Goal: Information Seeking & Learning: Learn about a topic

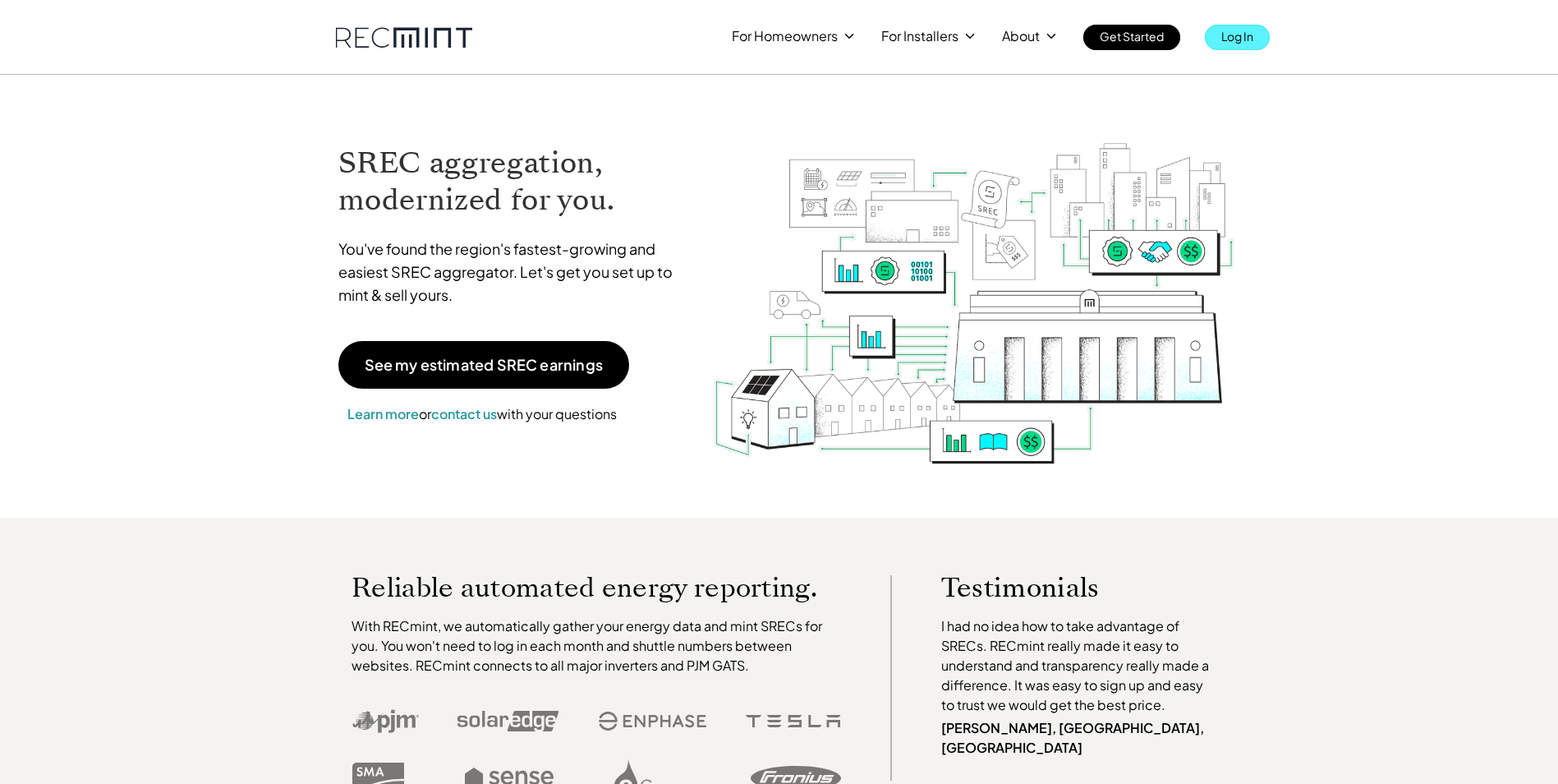
click at [1259, 46] on link "Log In" at bounding box center [1237, 37] width 65 height 25
click at [919, 103] on p "SREC pricing" at bounding box center [924, 102] width 76 height 17
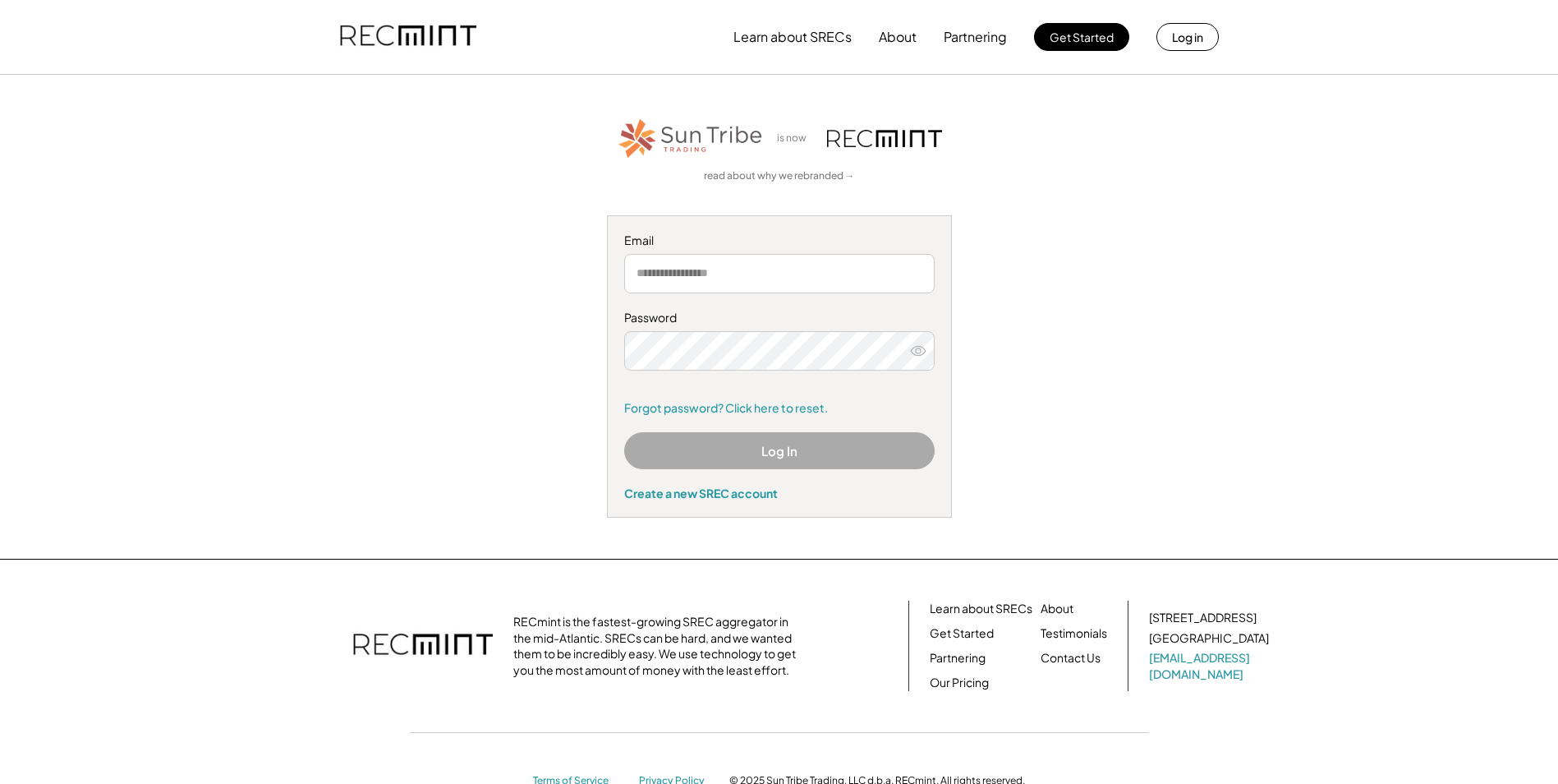
click at [763, 271] on input "email" at bounding box center [779, 273] width 310 height 39
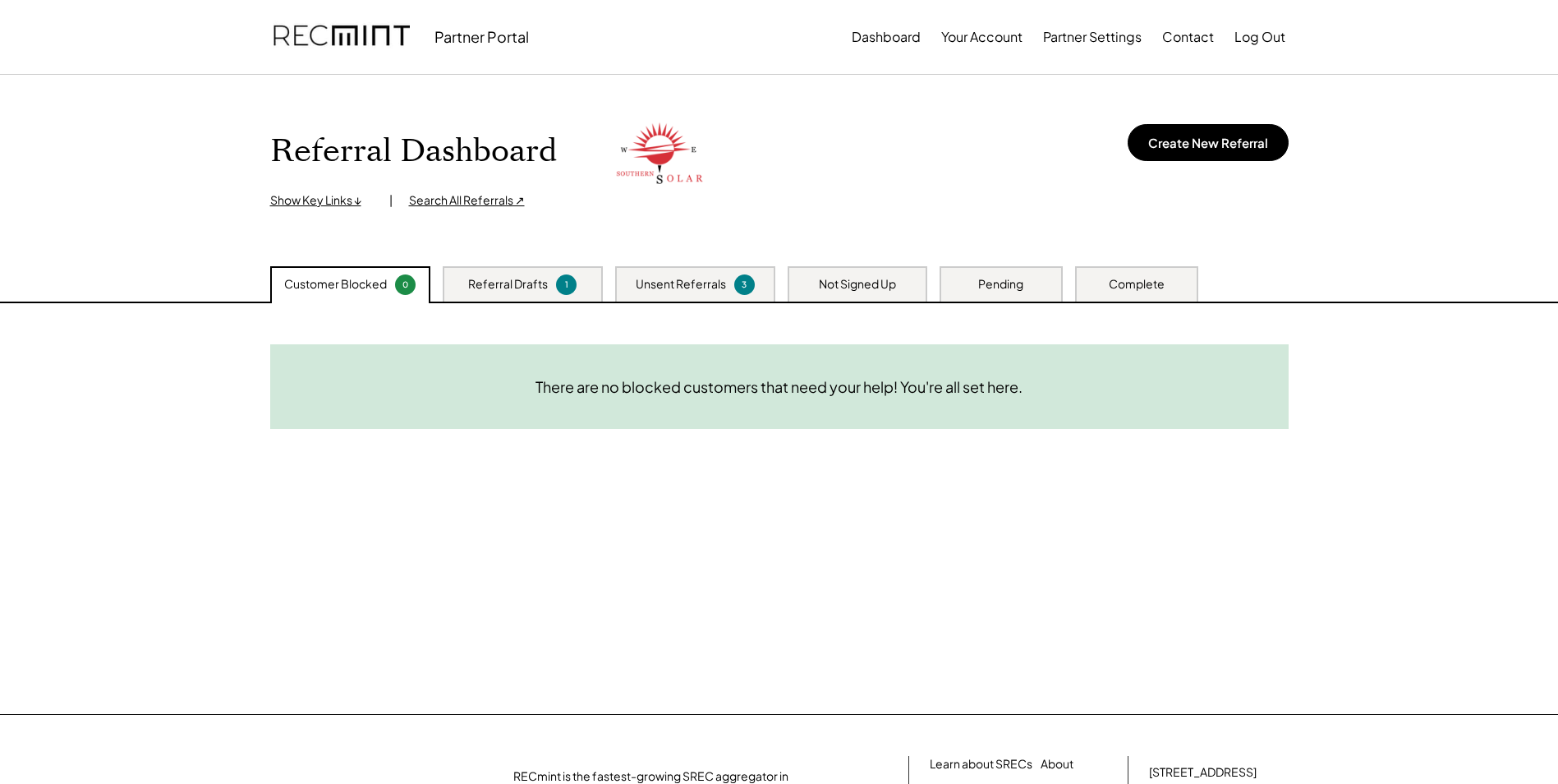
click at [877, 287] on div "Not Signed Up" at bounding box center [858, 284] width 77 height 17
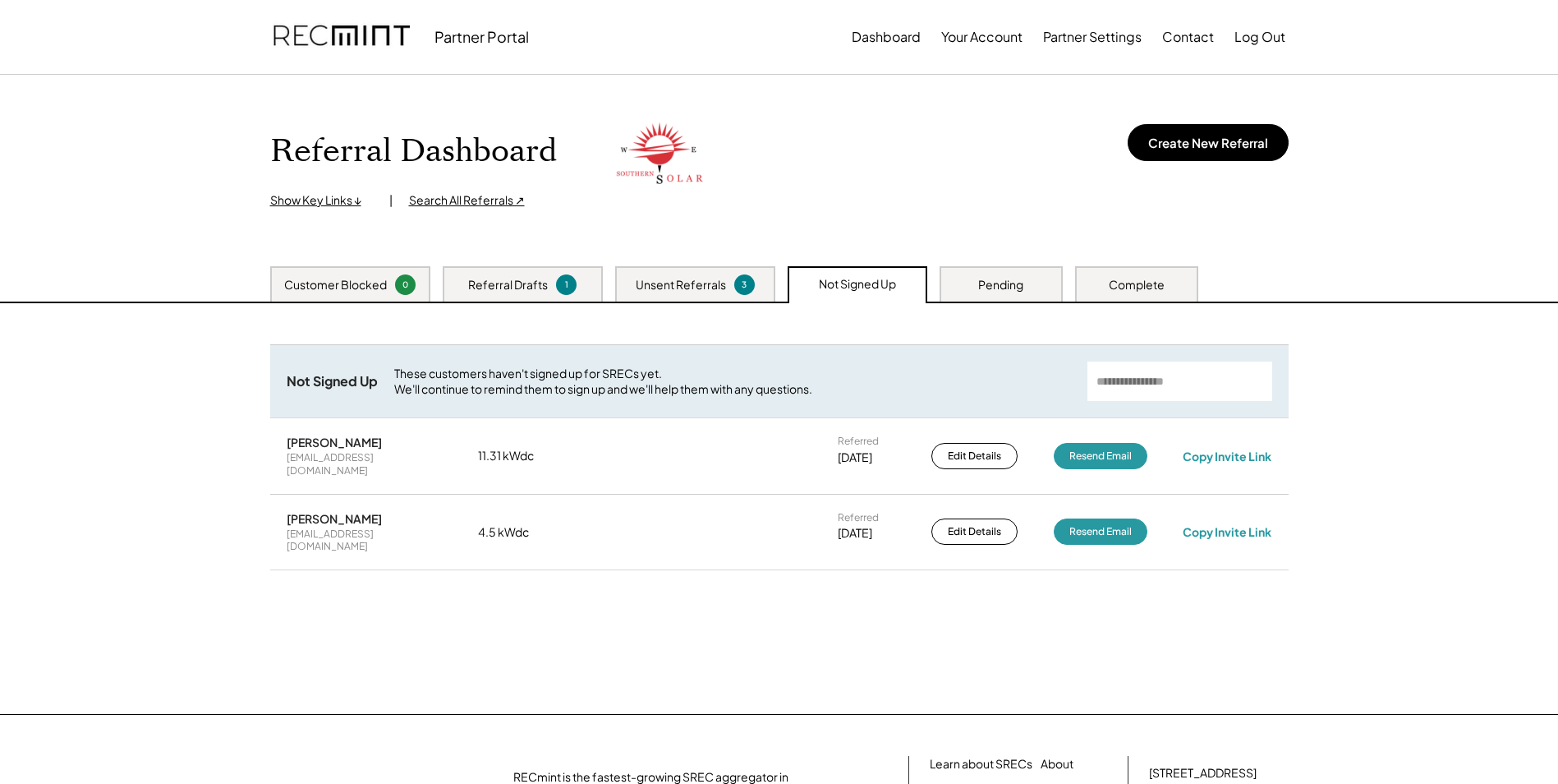
click at [1031, 286] on div "Pending" at bounding box center [1001, 284] width 124 height 35
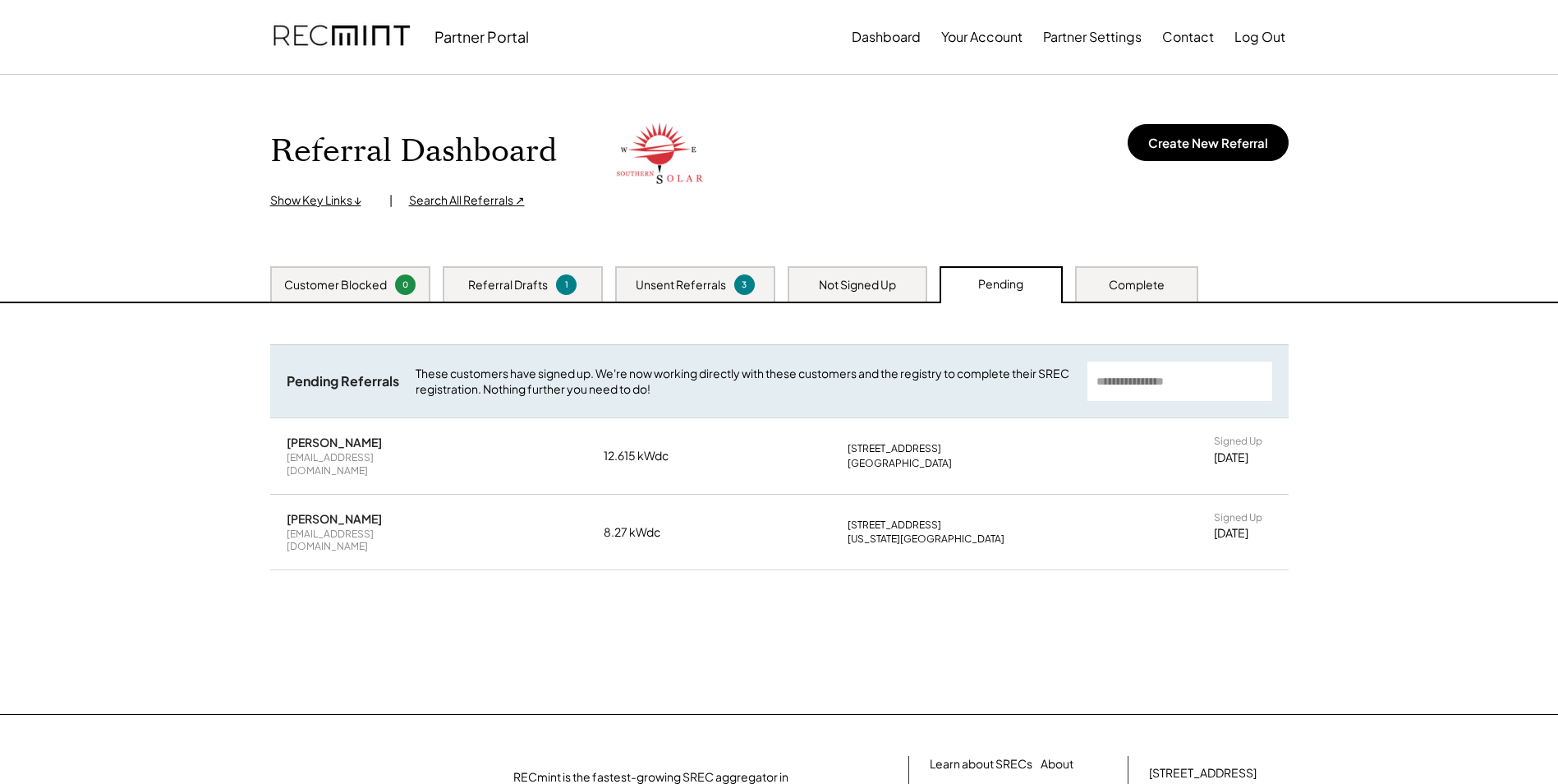
click at [691, 287] on div "Unsent Referrals" at bounding box center [682, 285] width 91 height 17
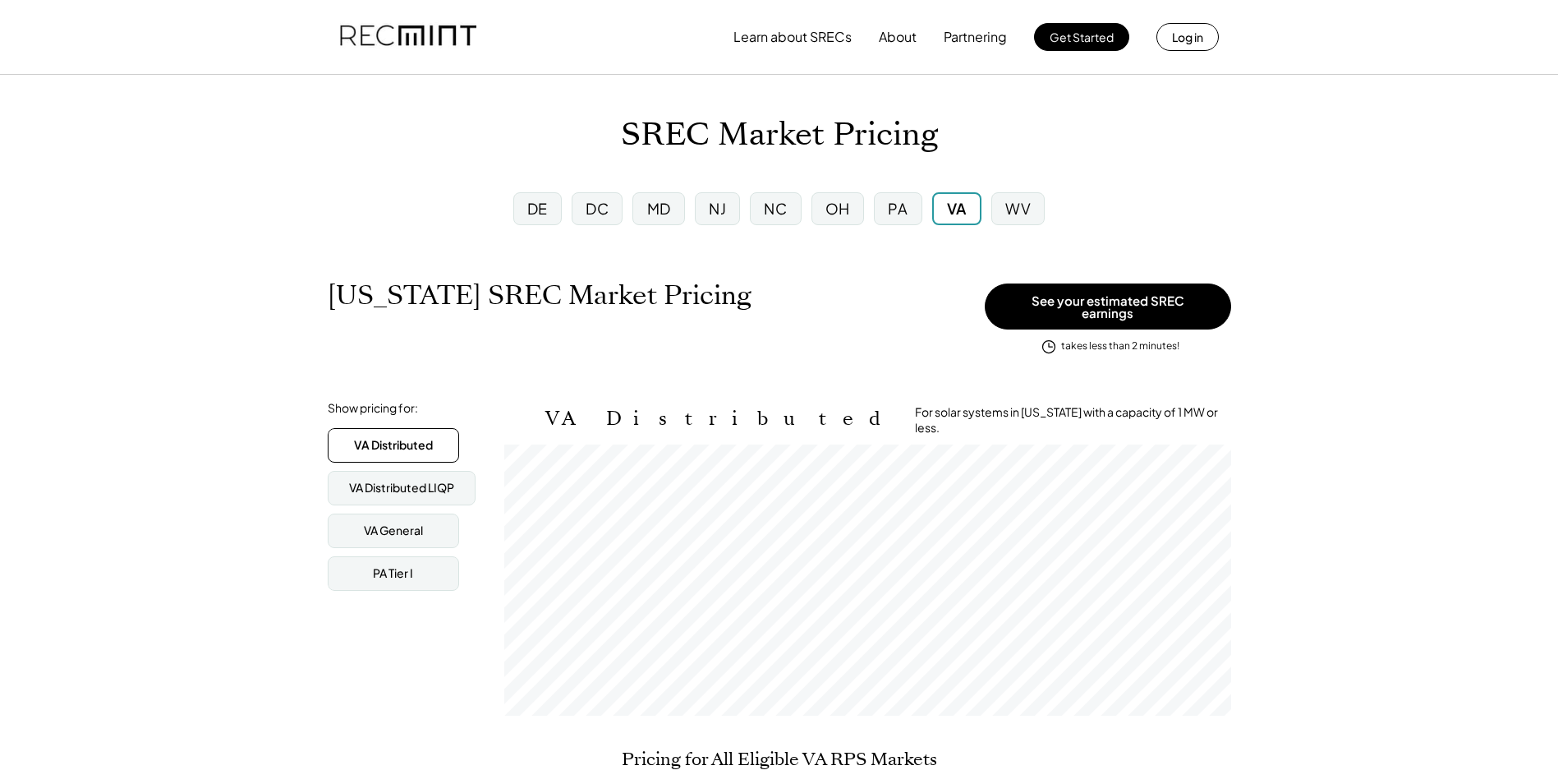
scroll to position [271, 727]
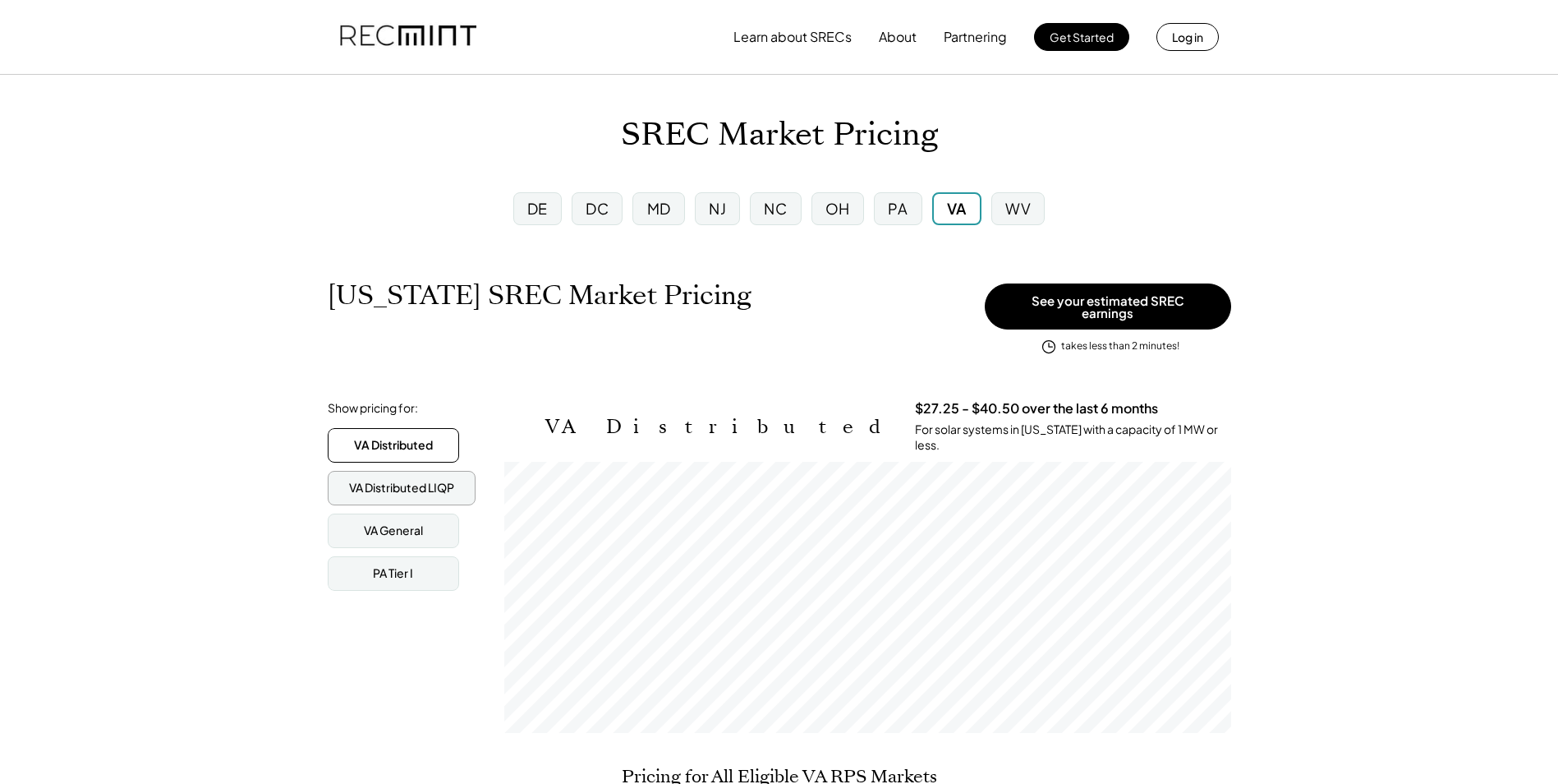
click at [415, 480] on div "VA Distributed LIQP" at bounding box center [401, 488] width 105 height 17
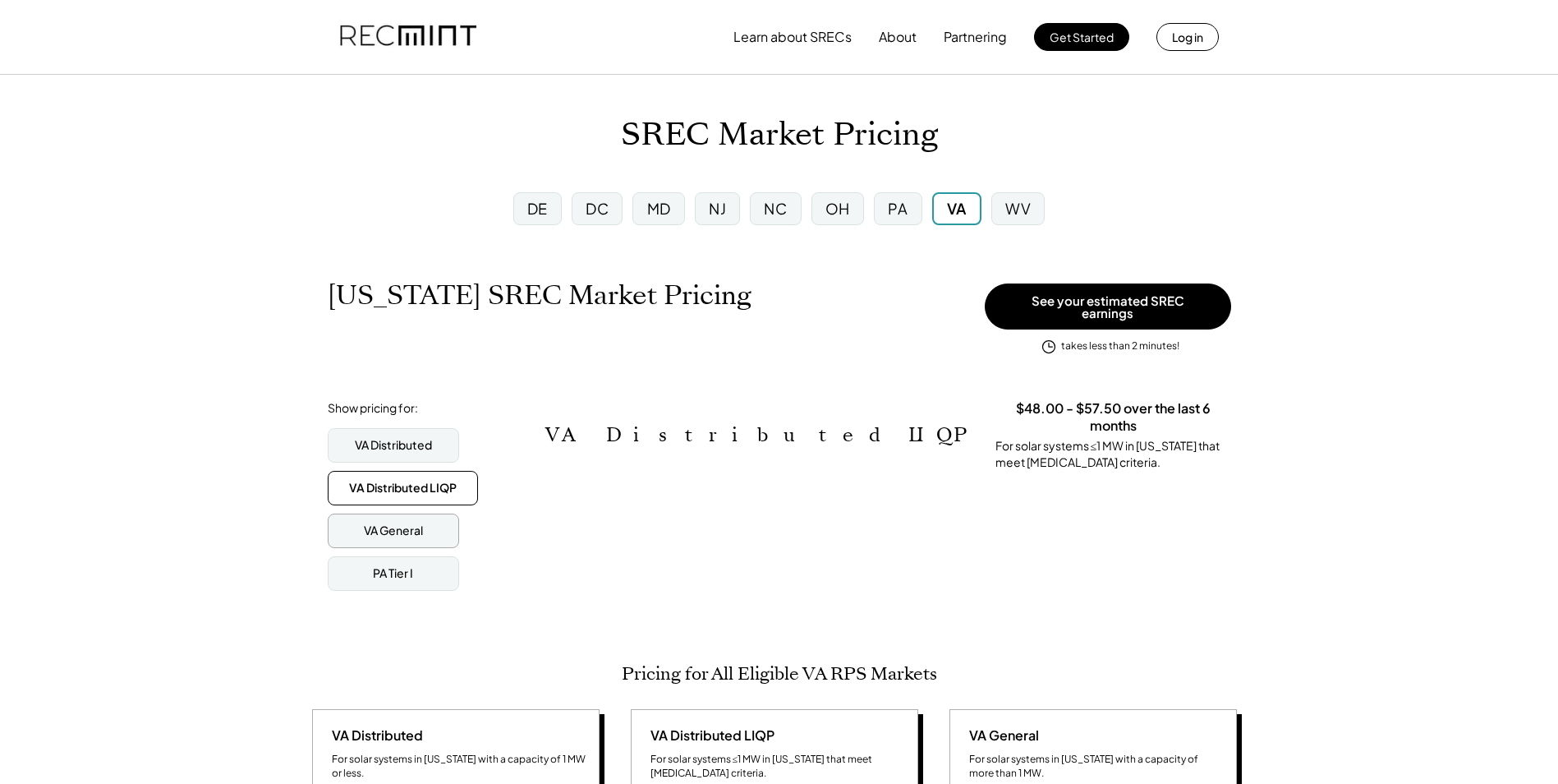
click at [405, 525] on div "VA General" at bounding box center [393, 531] width 59 height 17
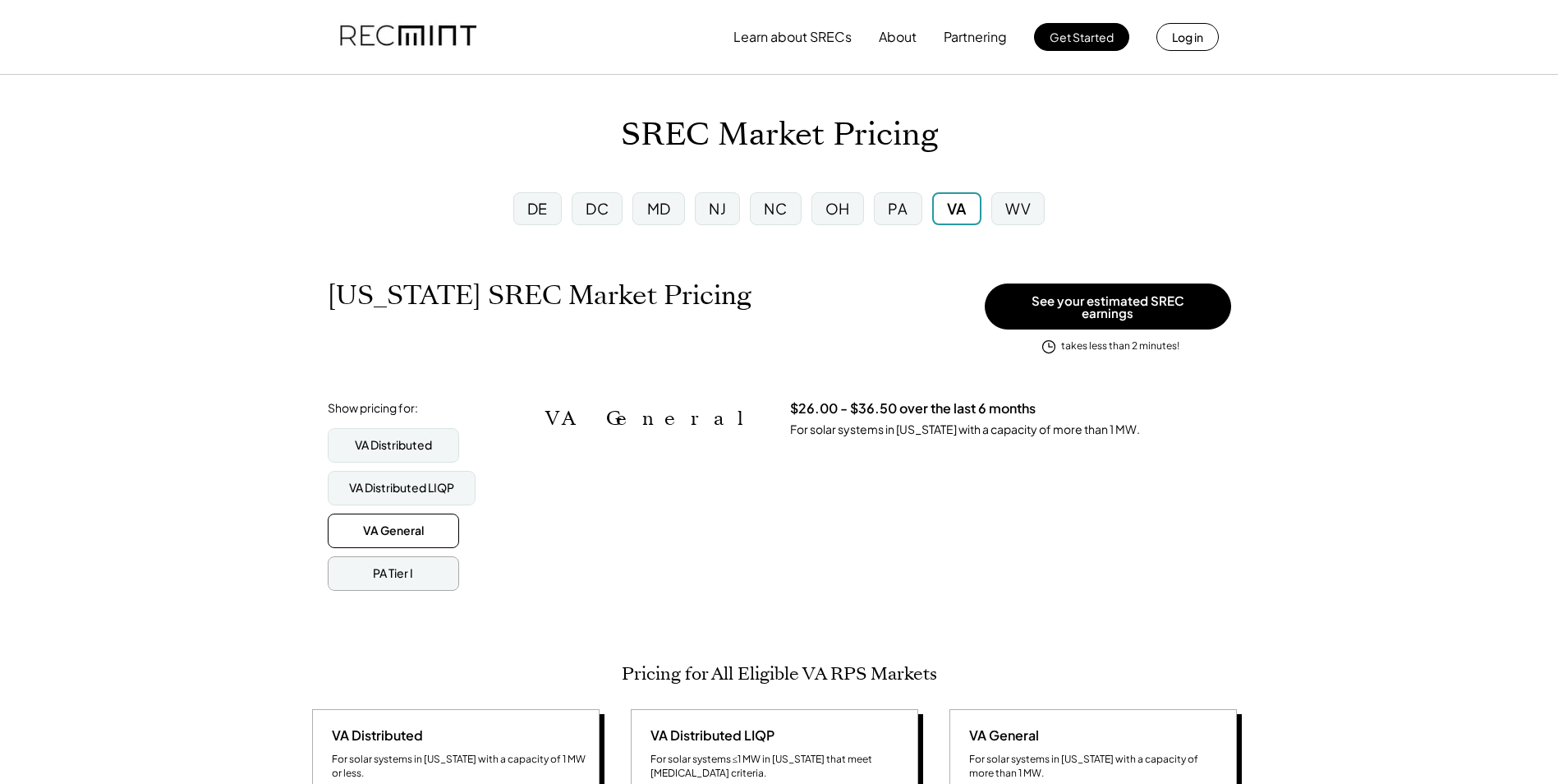
click at [399, 566] on div "PA Tier I" at bounding box center [393, 574] width 40 height 17
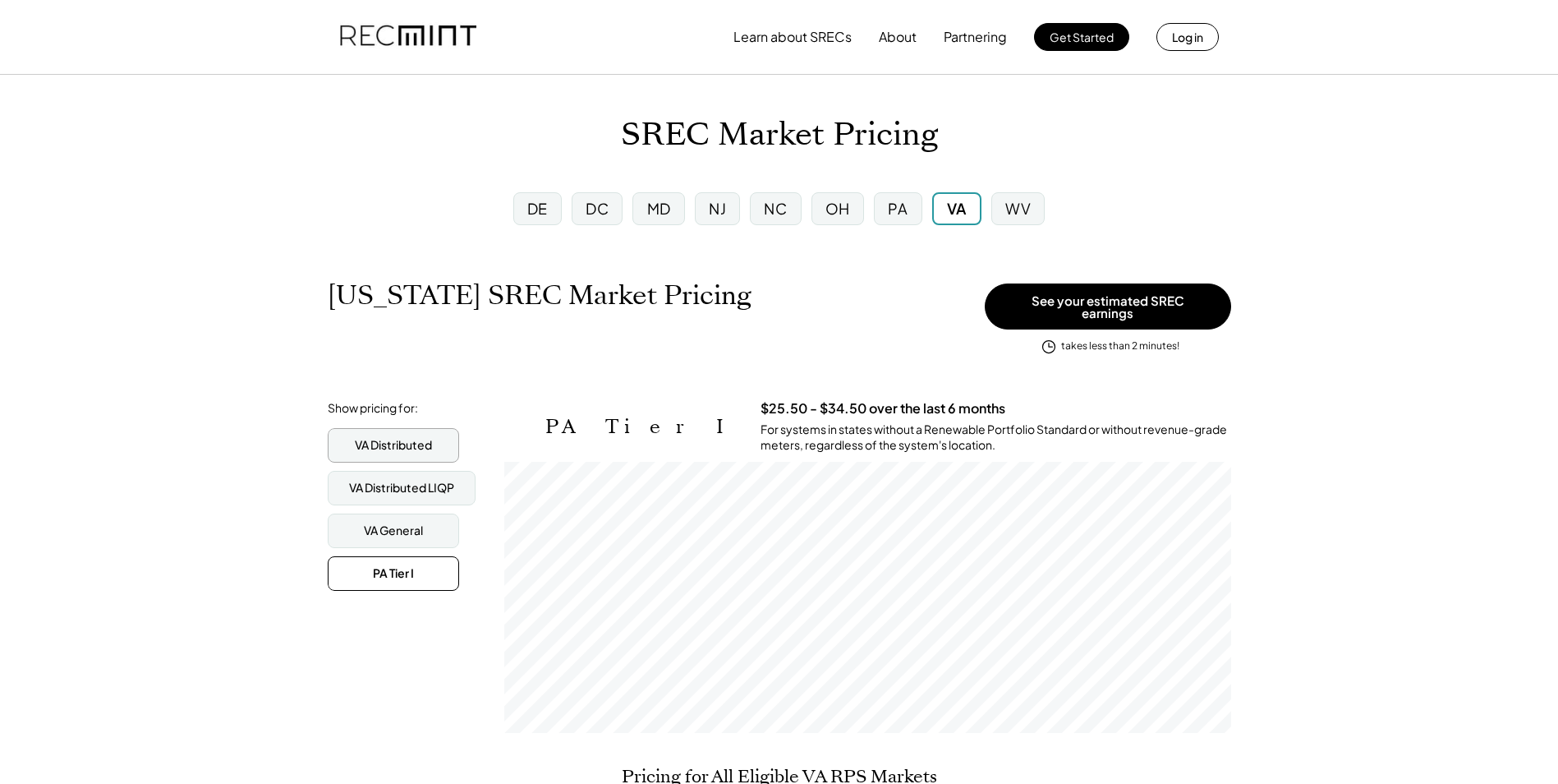
click at [407, 437] on div "VA Distributed" at bounding box center [393, 445] width 77 height 17
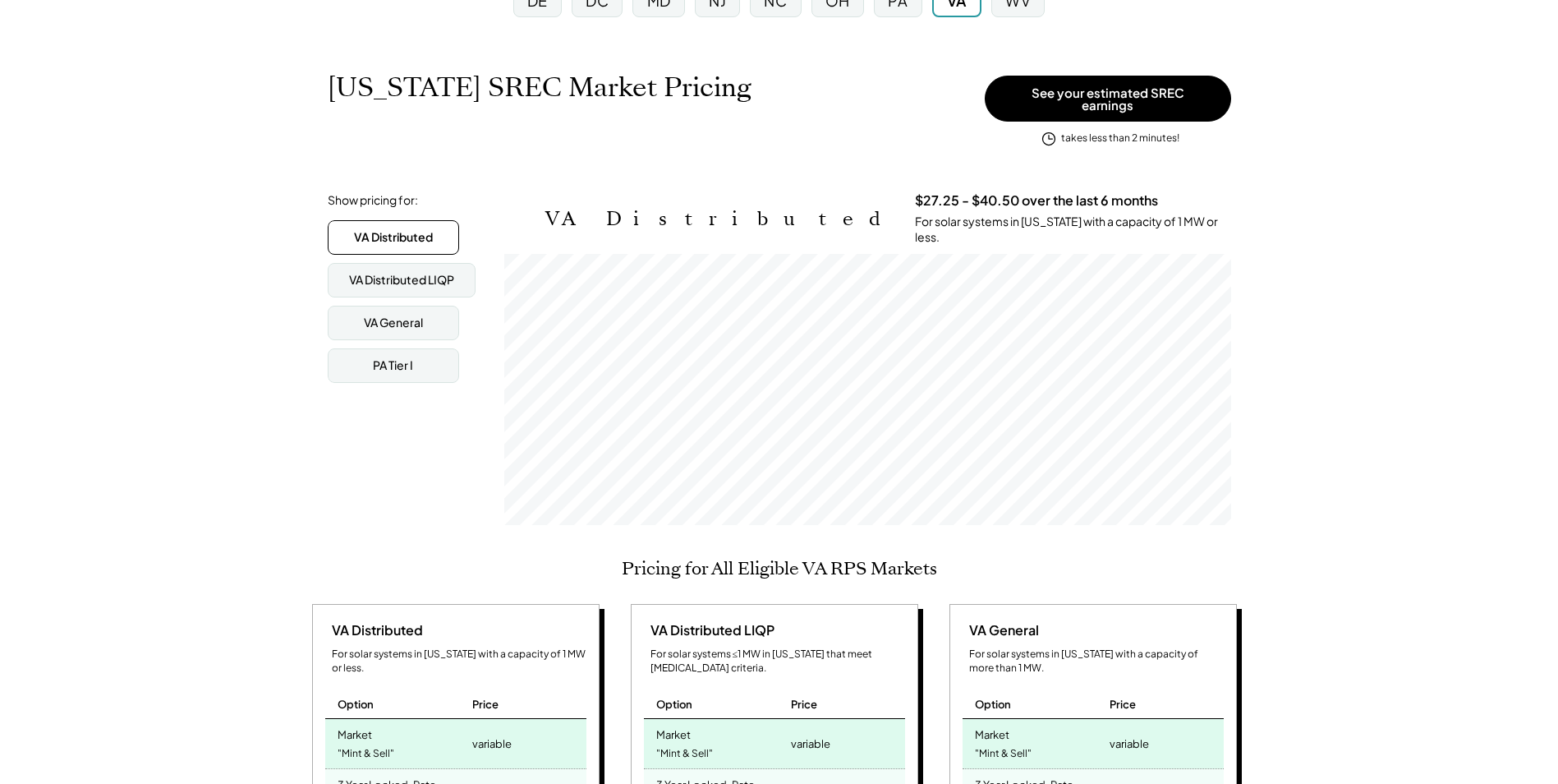
scroll to position [82, 0]
